Goal: Find specific page/section: Find specific page/section

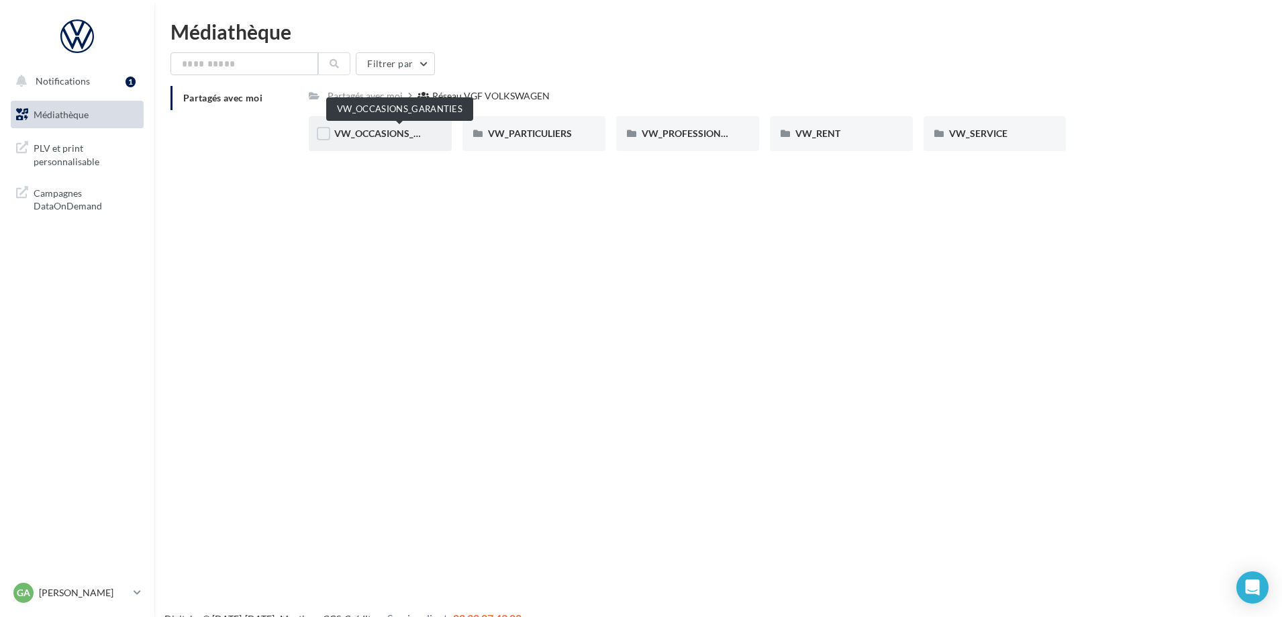
click at [381, 131] on span "VW_OCCASIONS_GARANTIES" at bounding box center [400, 133] width 132 height 11
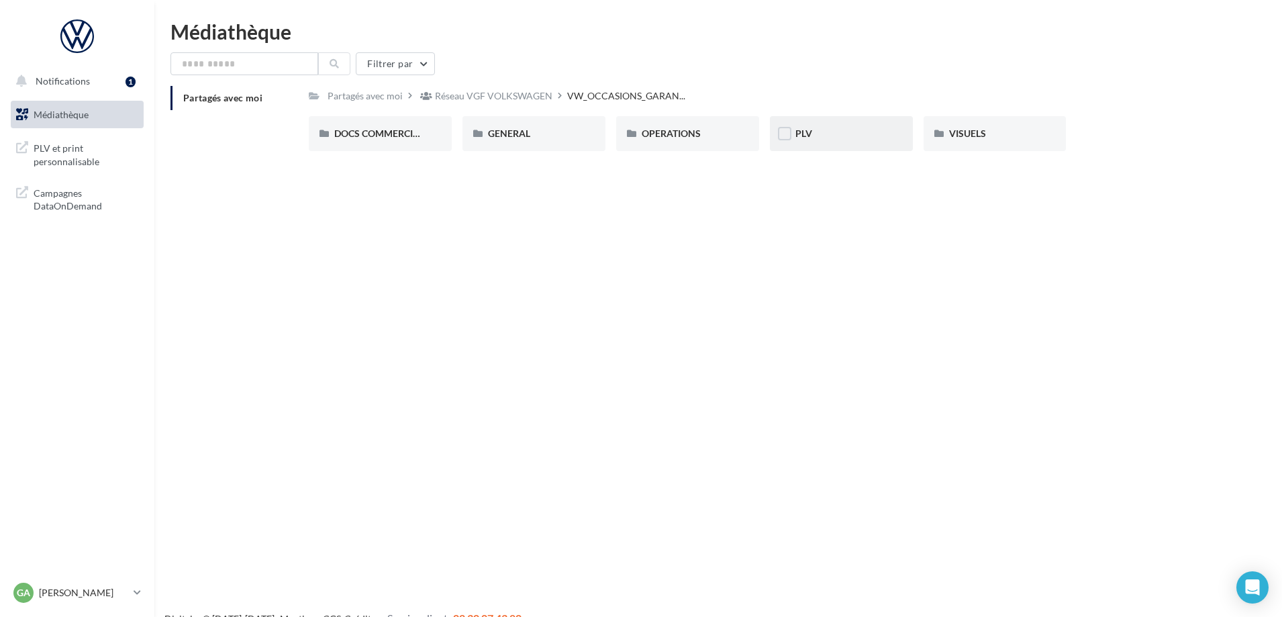
click at [824, 133] on div "PLV" at bounding box center [842, 133] width 92 height 13
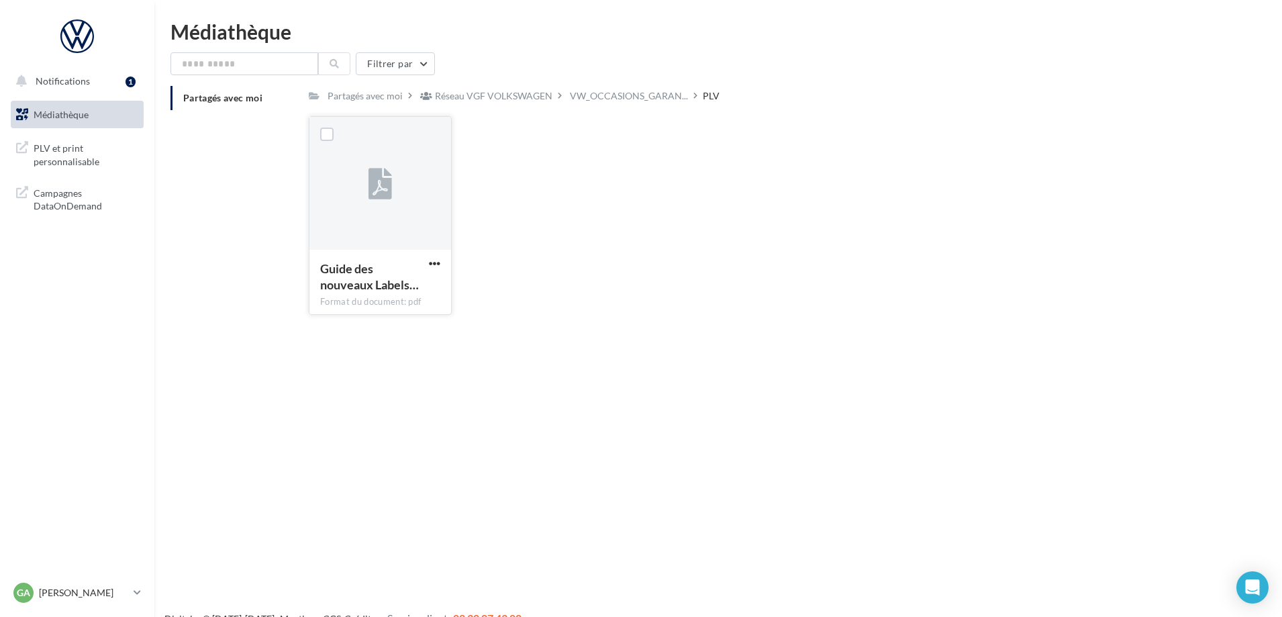
click at [409, 302] on div "Format du document: pdf" at bounding box center [380, 302] width 120 height 12
click at [370, 187] on icon at bounding box center [381, 184] width 24 height 31
click at [48, 165] on span "PLV et print personnalisable" at bounding box center [86, 153] width 105 height 29
